Goal: Transaction & Acquisition: Purchase product/service

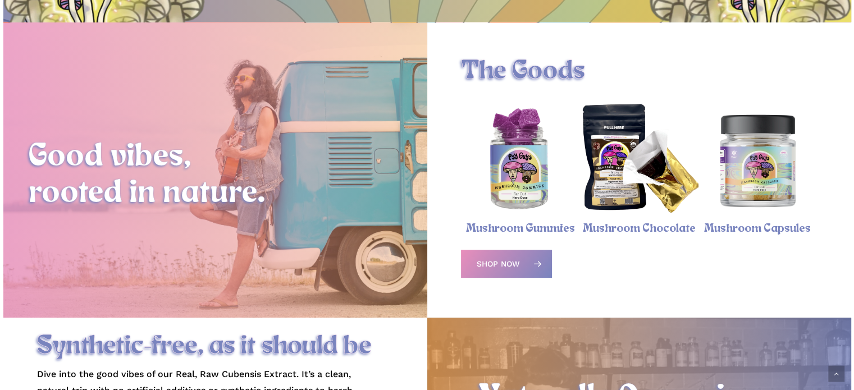
scroll to position [393, 0]
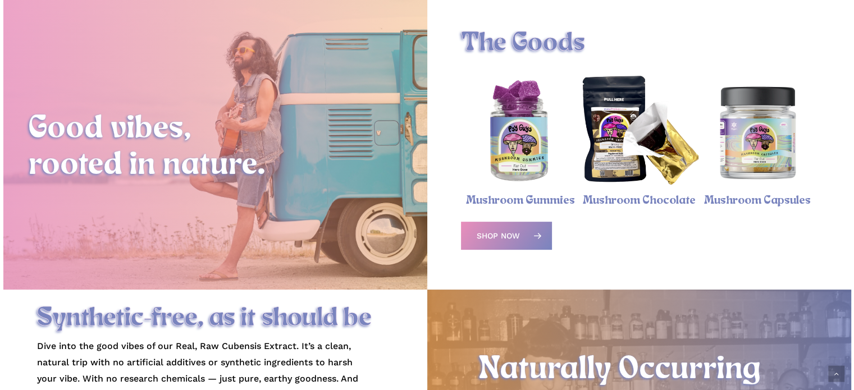
click at [527, 184] on img "Psychedelic Mushroom Gummies" at bounding box center [520, 132] width 118 height 118
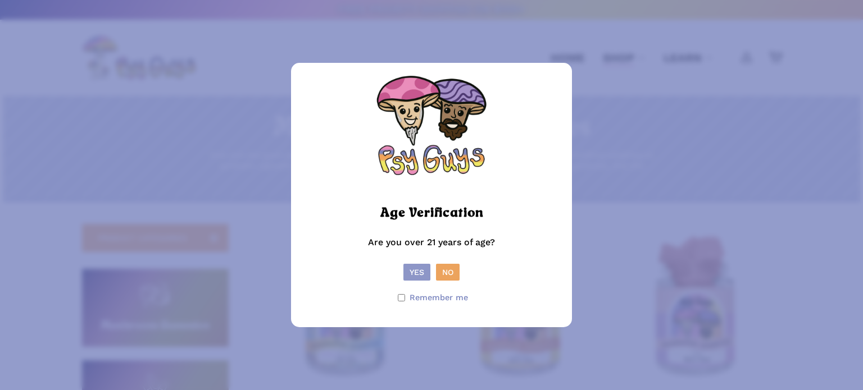
click at [416, 271] on button "Yes" at bounding box center [416, 272] width 27 height 17
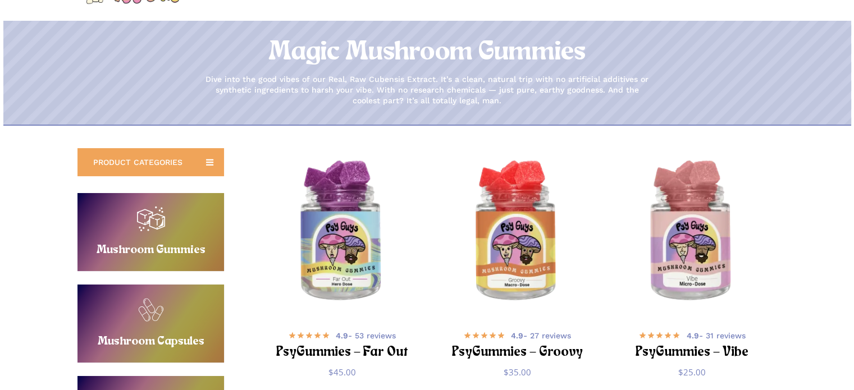
scroll to position [112, 0]
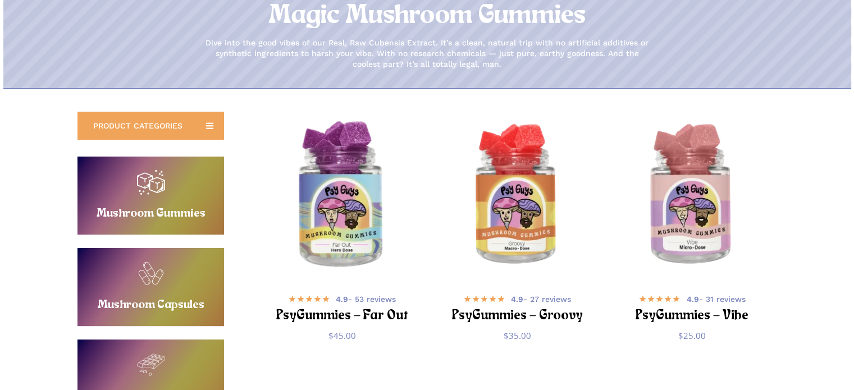
click at [358, 229] on img "PsyGummies - Far Out" at bounding box center [342, 196] width 171 height 171
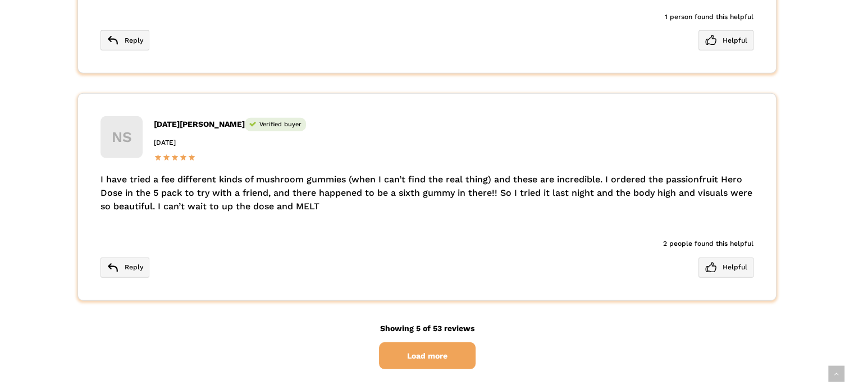
scroll to position [3145, 0]
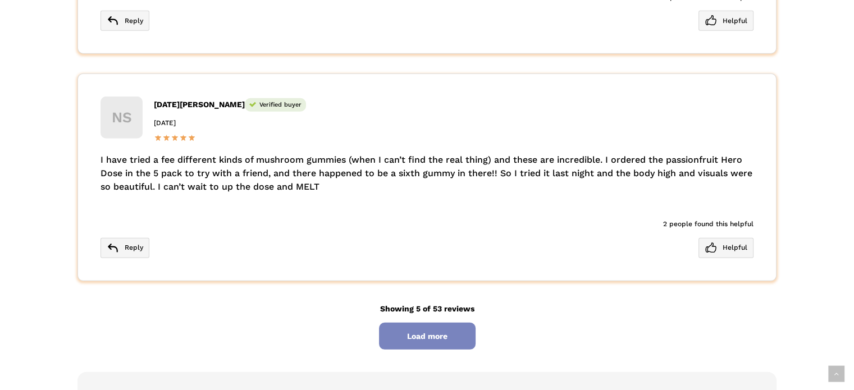
click at [446, 323] on span "Load more" at bounding box center [427, 337] width 97 height 28
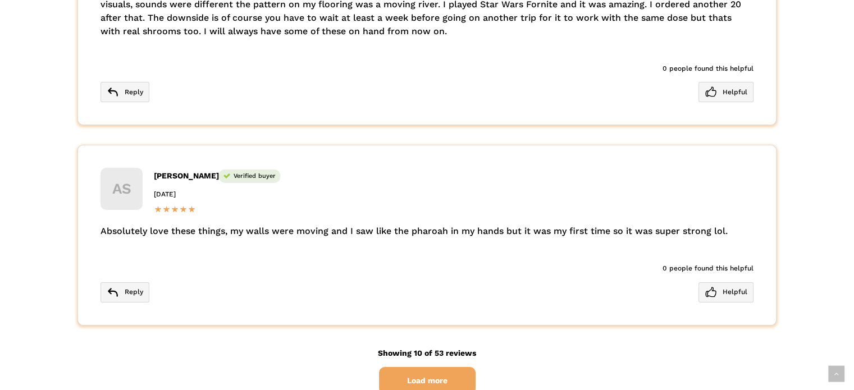
scroll to position [4212, 0]
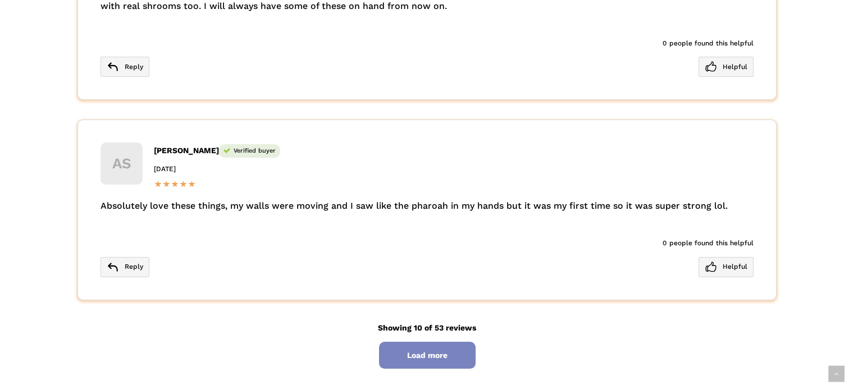
click at [427, 342] on span "Load more" at bounding box center [427, 356] width 97 height 28
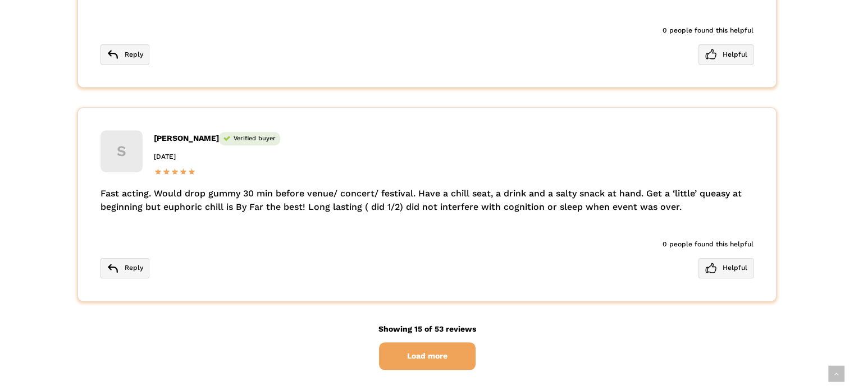
scroll to position [5279, 0]
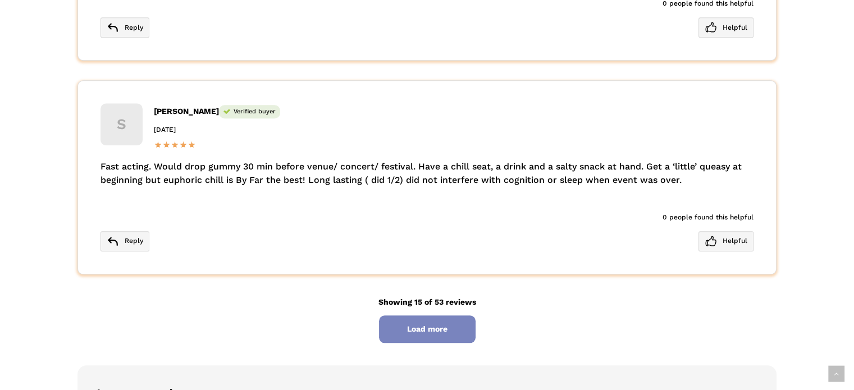
click at [433, 316] on span "Load more" at bounding box center [427, 330] width 97 height 28
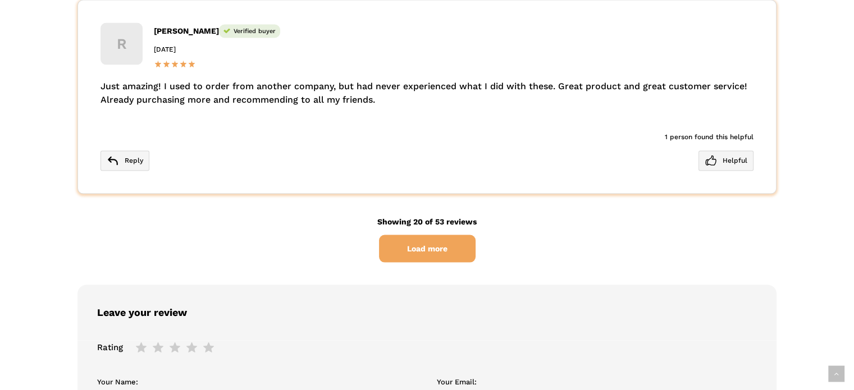
scroll to position [6515, 0]
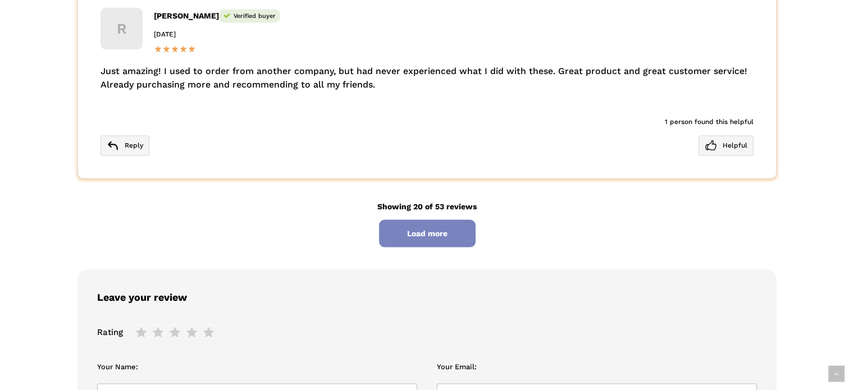
click at [427, 221] on span "Load more" at bounding box center [427, 234] width 97 height 28
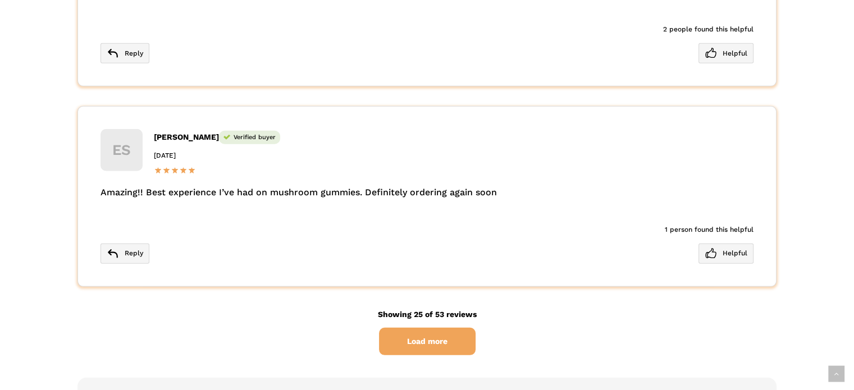
scroll to position [7582, 0]
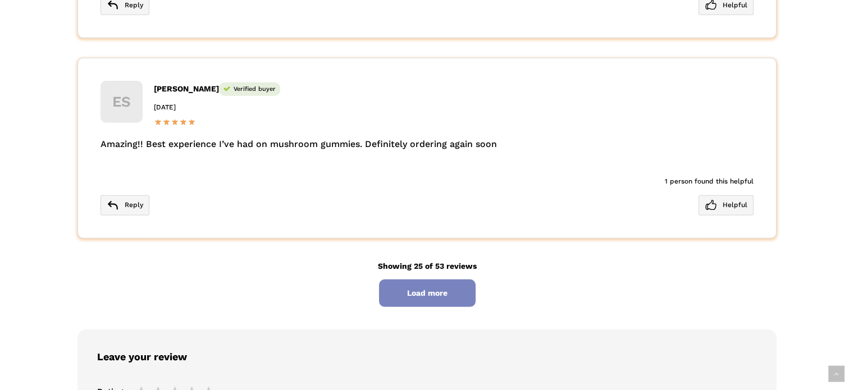
click at [436, 280] on span "Load more" at bounding box center [427, 294] width 97 height 28
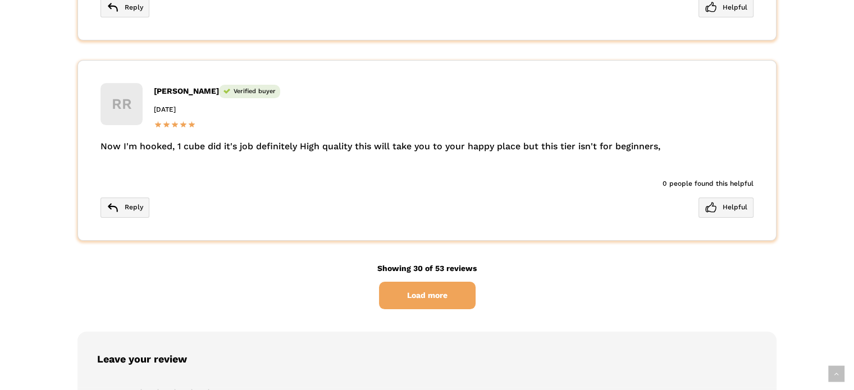
scroll to position [8705, 0]
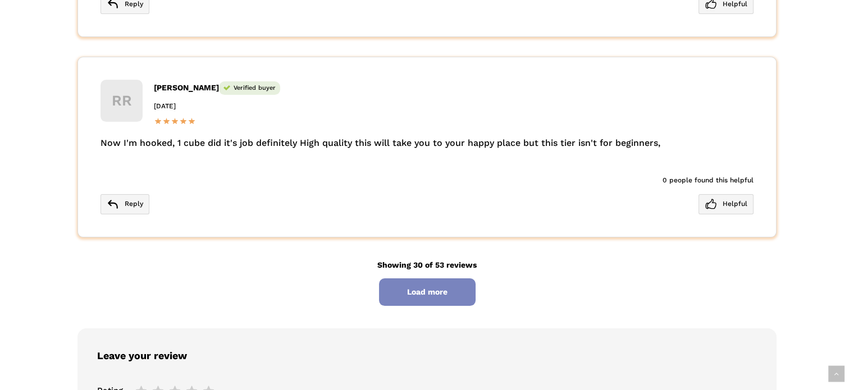
click at [430, 279] on span "Load more" at bounding box center [427, 293] width 97 height 28
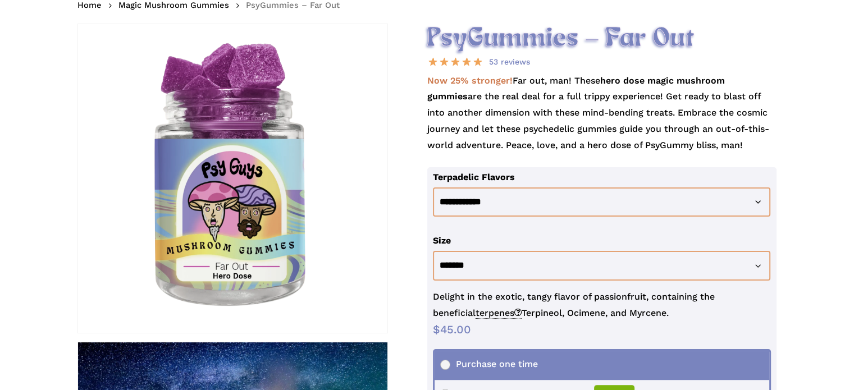
scroll to position [168, 0]
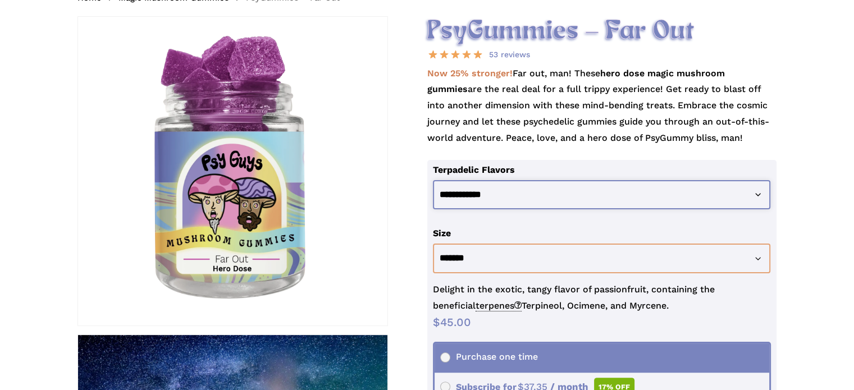
click at [487, 198] on select "**********" at bounding box center [602, 195] width 338 height 30
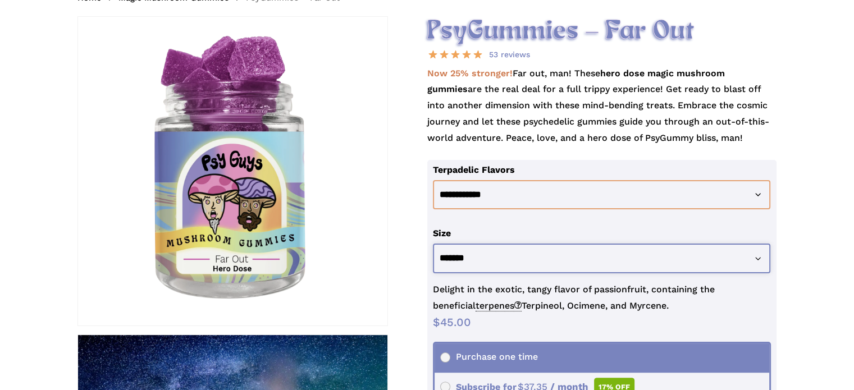
click at [515, 256] on select "**********" at bounding box center [602, 259] width 338 height 30
click at [433, 244] on select "**********" at bounding box center [602, 259] width 338 height 30
select select "********"
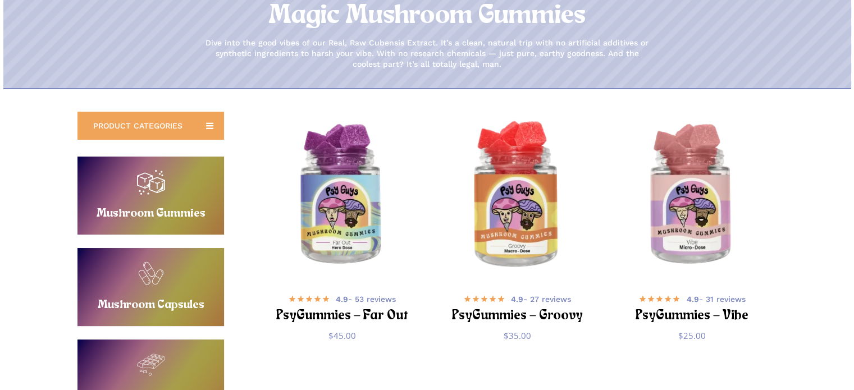
click at [529, 240] on img "PsyGummies - Groovy" at bounding box center [517, 196] width 171 height 171
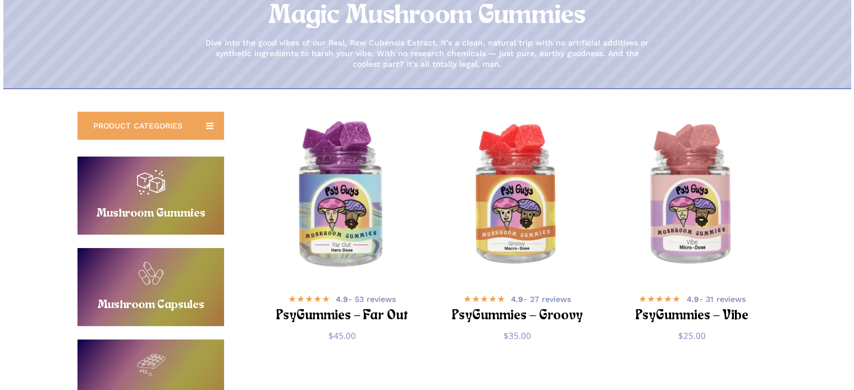
click at [349, 197] on img "PsyGummies - Far Out" at bounding box center [342, 196] width 171 height 171
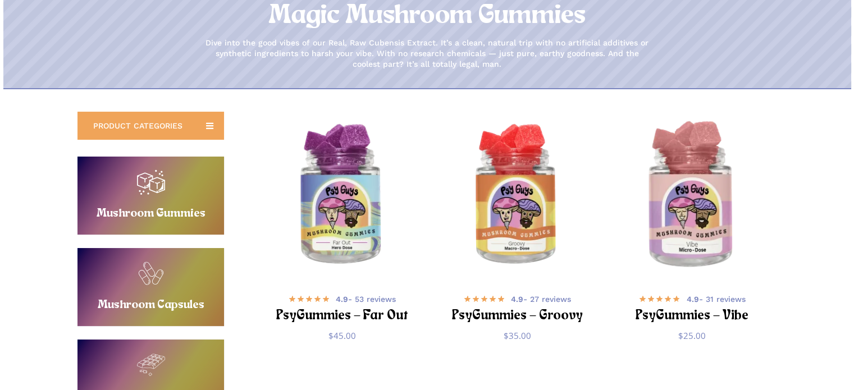
click at [685, 204] on img "PsyGummies - Vibe" at bounding box center [692, 196] width 171 height 171
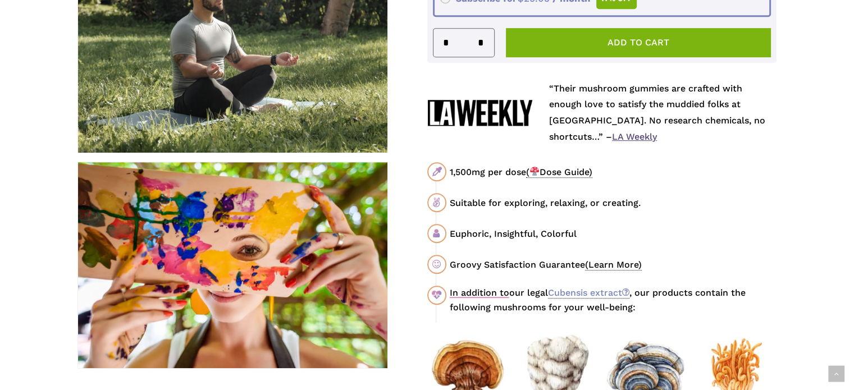
scroll to position [562, 0]
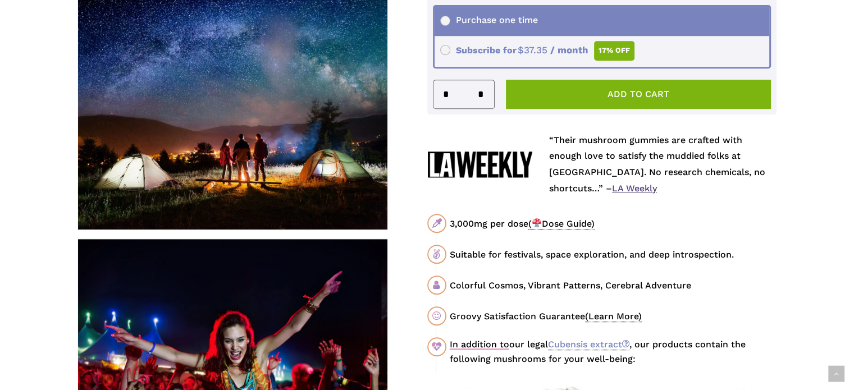
scroll to position [562, 0]
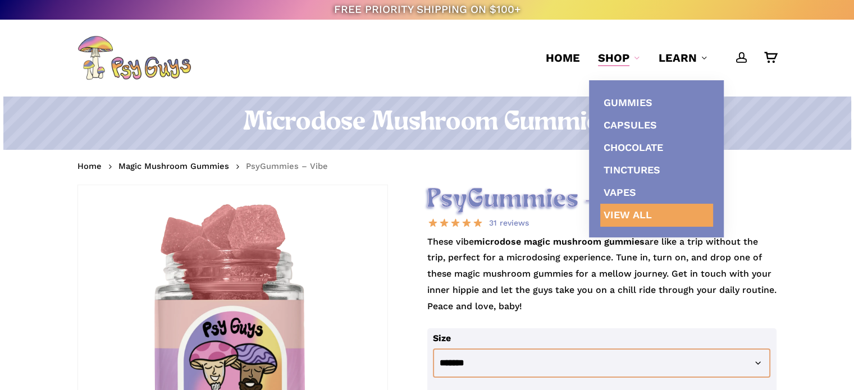
click at [625, 212] on span "View All" at bounding box center [628, 215] width 48 height 12
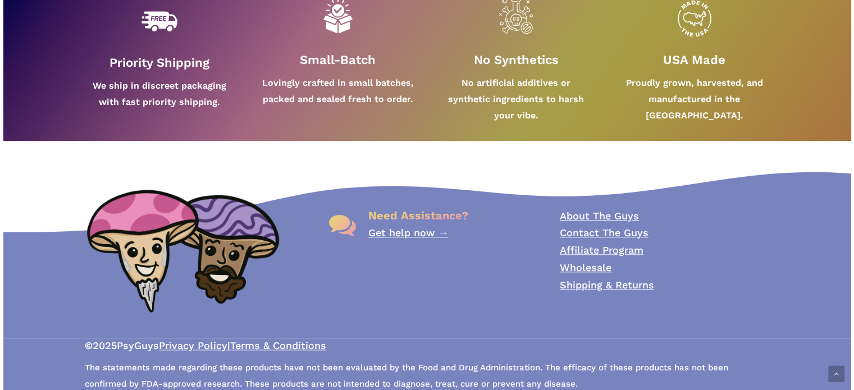
scroll to position [1091, 0]
